Goal: Find specific page/section: Find specific page/section

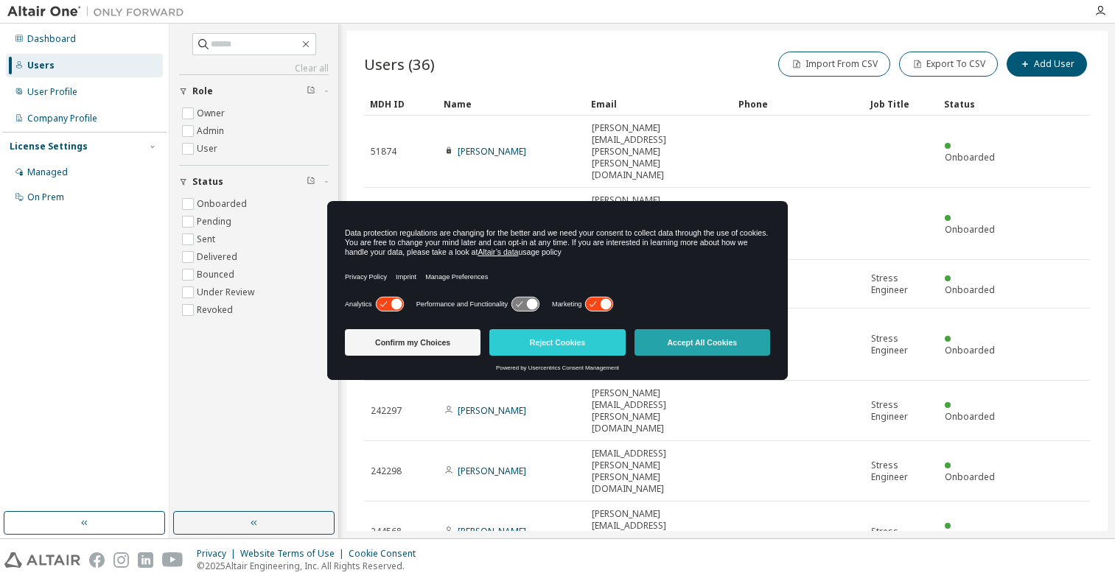
click at [715, 340] on button "Accept All Cookies" at bounding box center [702, 342] width 136 height 27
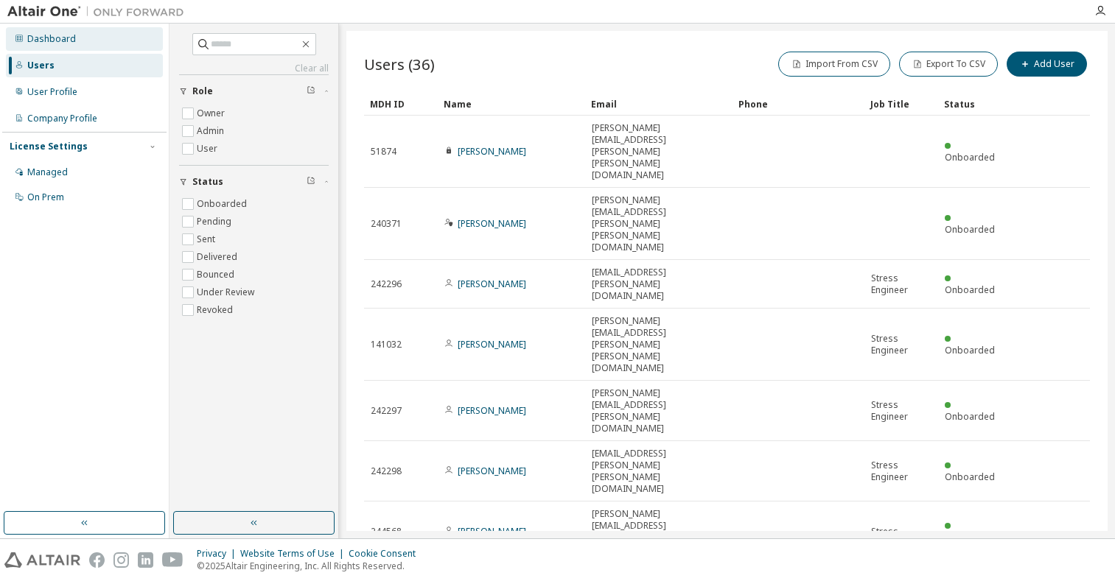
click at [22, 35] on icon at bounding box center [19, 38] width 9 height 9
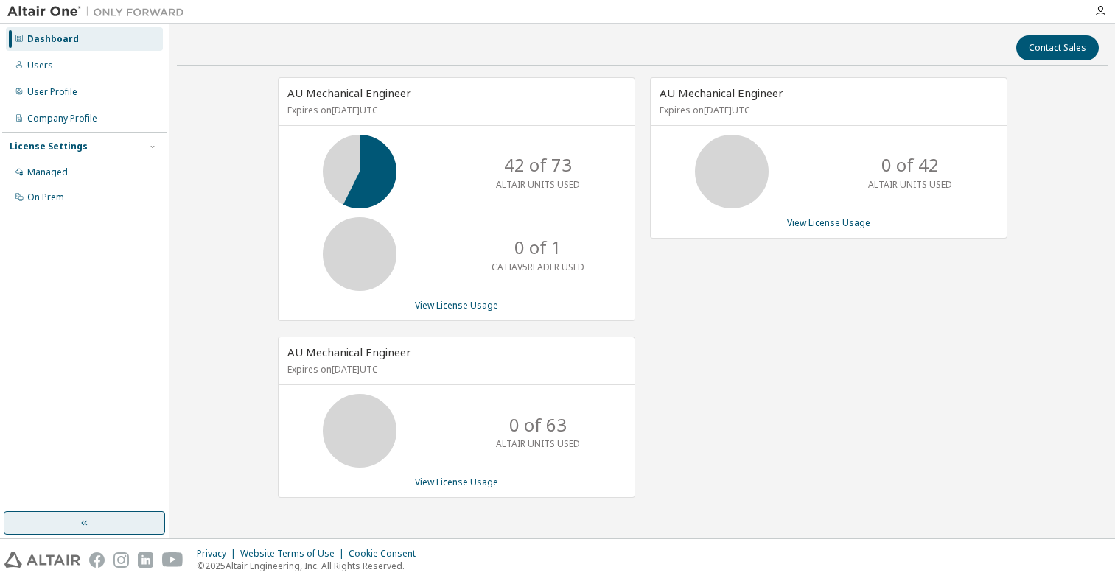
click at [99, 517] on button "button" at bounding box center [84, 523] width 161 height 24
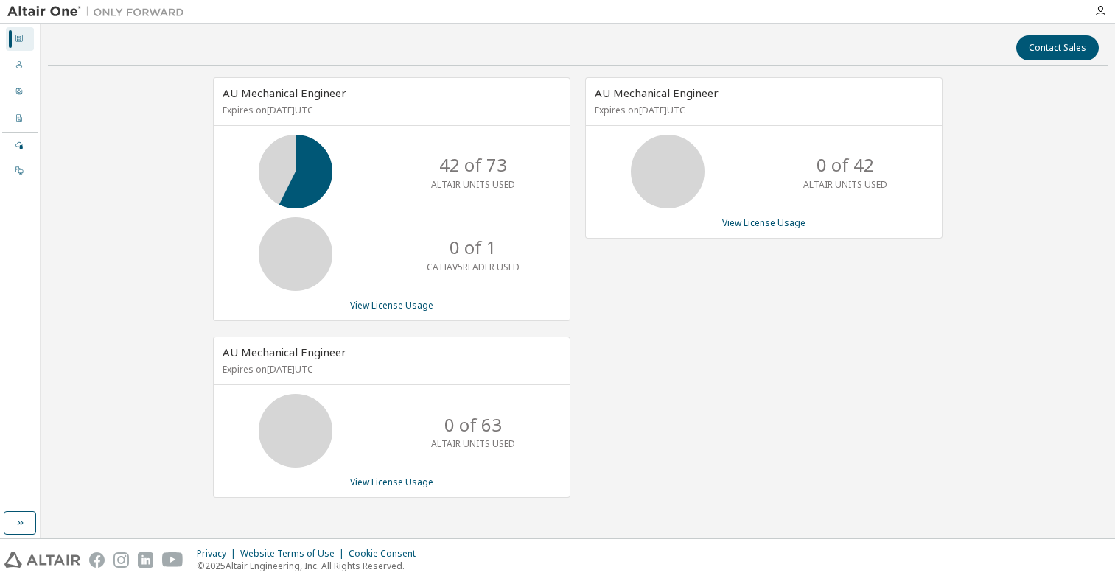
click at [21, 34] on icon at bounding box center [19, 38] width 9 height 9
click at [14, 36] on div "Dashboard" at bounding box center [20, 39] width 28 height 24
click at [29, 521] on button "button" at bounding box center [20, 523] width 32 height 24
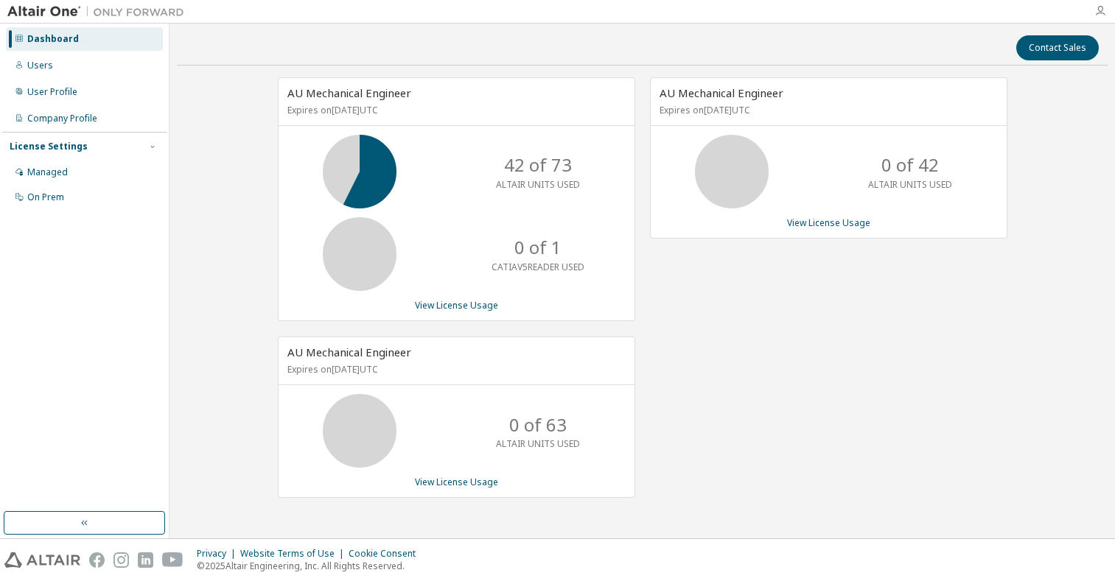
click at [1104, 9] on icon "button" at bounding box center [1100, 11] width 12 height 12
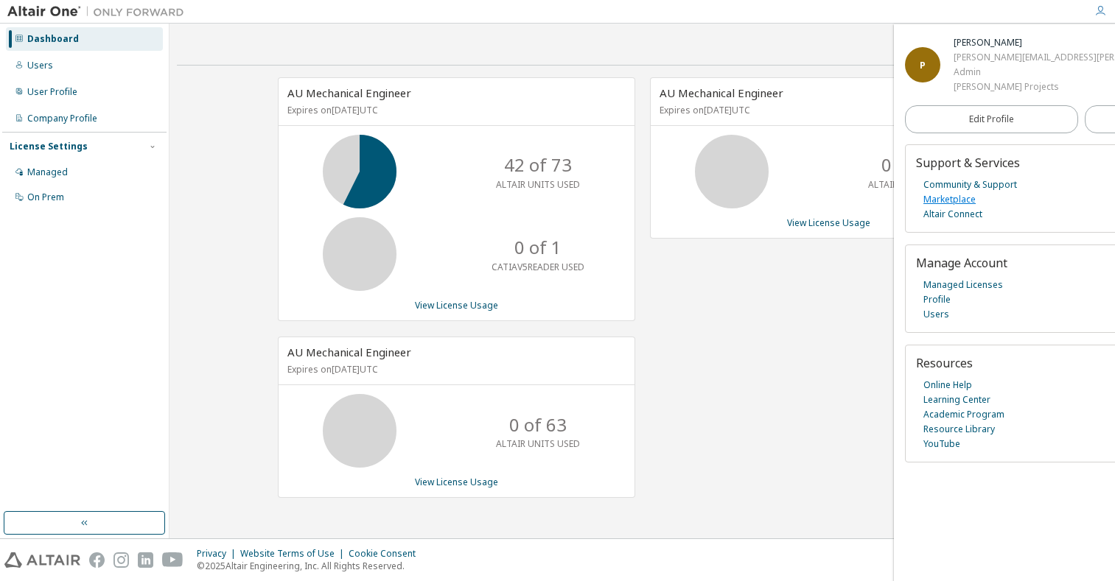
click at [956, 207] on link "Marketplace" at bounding box center [949, 199] width 52 height 15
